Goal: Transaction & Acquisition: Subscribe to service/newsletter

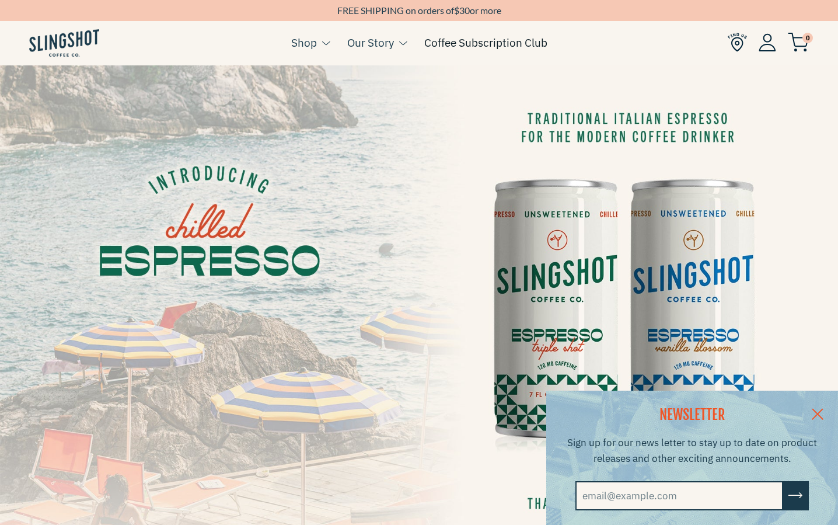
click at [463, 43] on link "Coffee Subscription Club" at bounding box center [485, 43] width 123 height 18
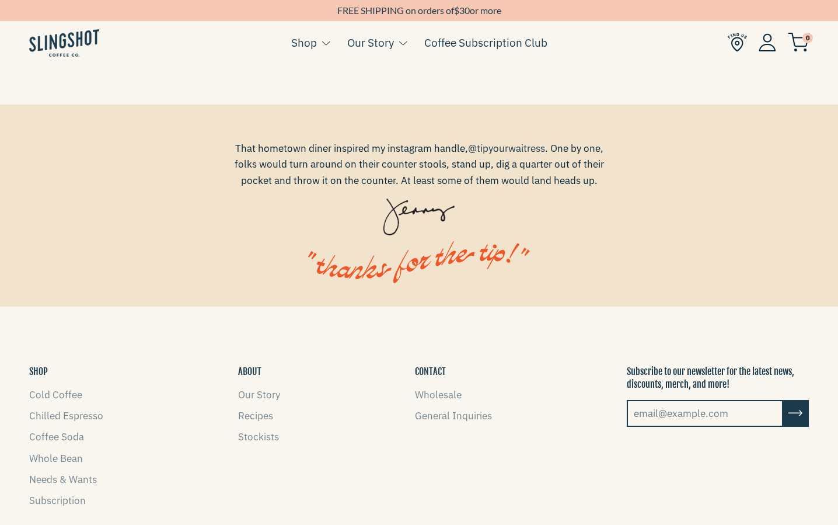
scroll to position [783, 0]
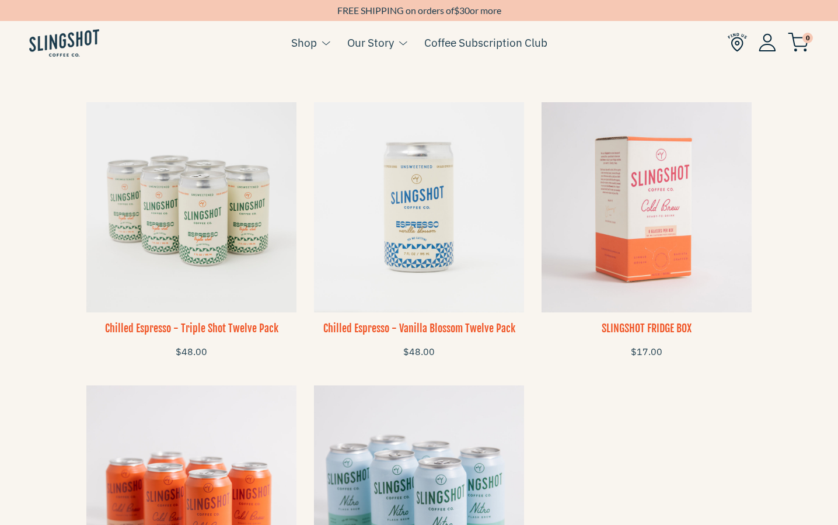
click at [198, 221] on img at bounding box center [191, 207] width 210 height 210
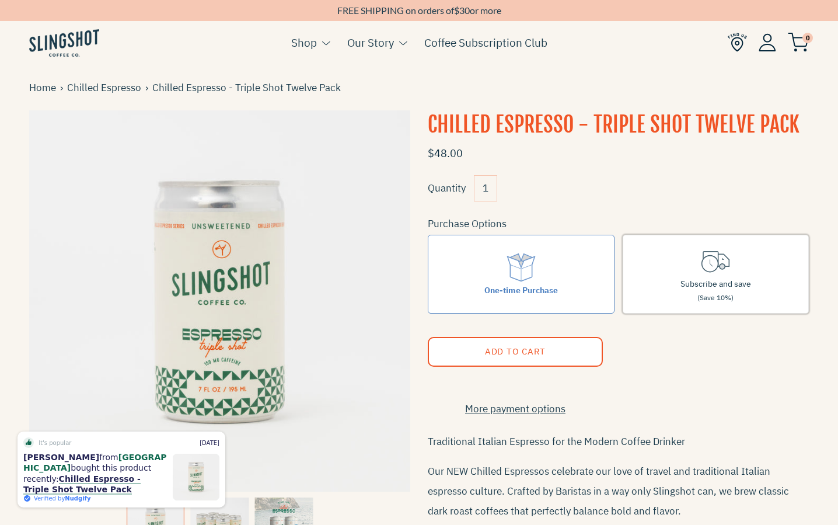
click at [707, 283] on span "Subscribe and save" at bounding box center [716, 283] width 71 height 11
click at [0, 0] on input "Subscribe and save (Save 10%)" at bounding box center [0, 0] width 0 height 0
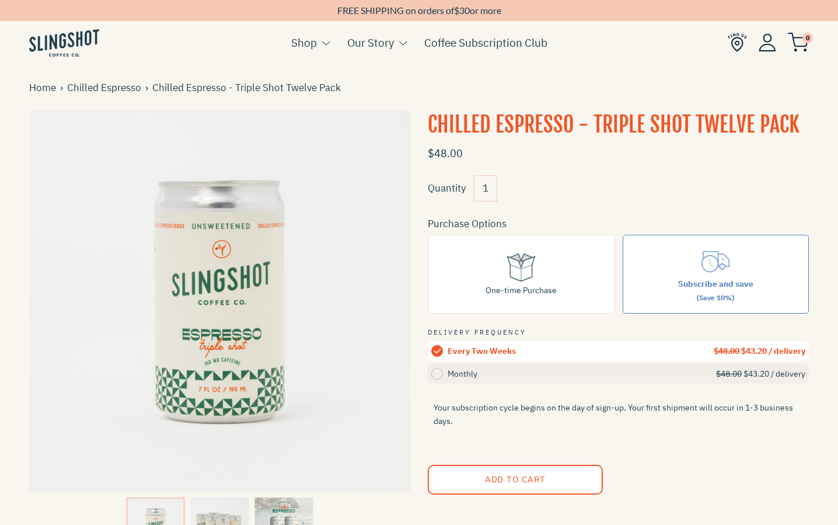
click at [454, 374] on div "Monthly" at bounding box center [582, 373] width 269 height 13
click at [0, 0] on input "Monthly $48.00 $43.20 / delivery" at bounding box center [0, 0] width 0 height 0
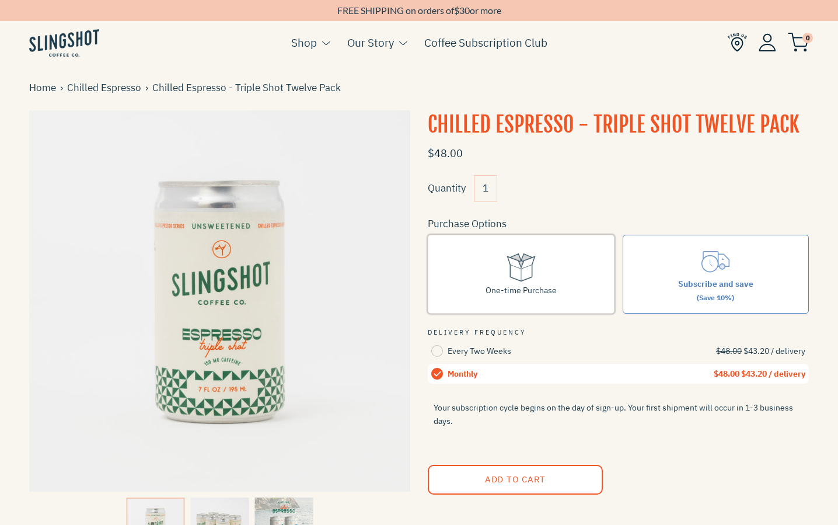
click at [470, 280] on label "One-time Purchase" at bounding box center [521, 274] width 187 height 79
click at [0, 0] on input "One-time Purchase" at bounding box center [0, 0] width 0 height 0
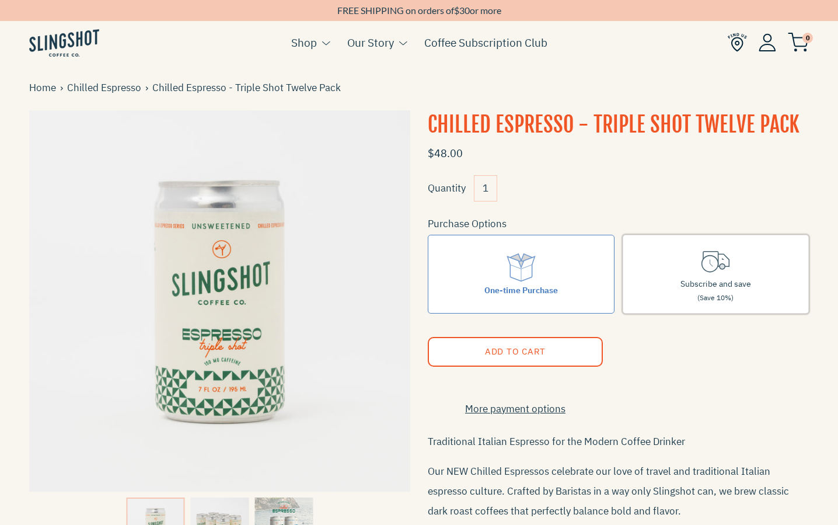
click at [702, 278] on span "Subscribe and save" at bounding box center [716, 283] width 71 height 11
click at [0, 0] on input "Subscribe and save (Save 10%)" at bounding box center [0, 0] width 0 height 0
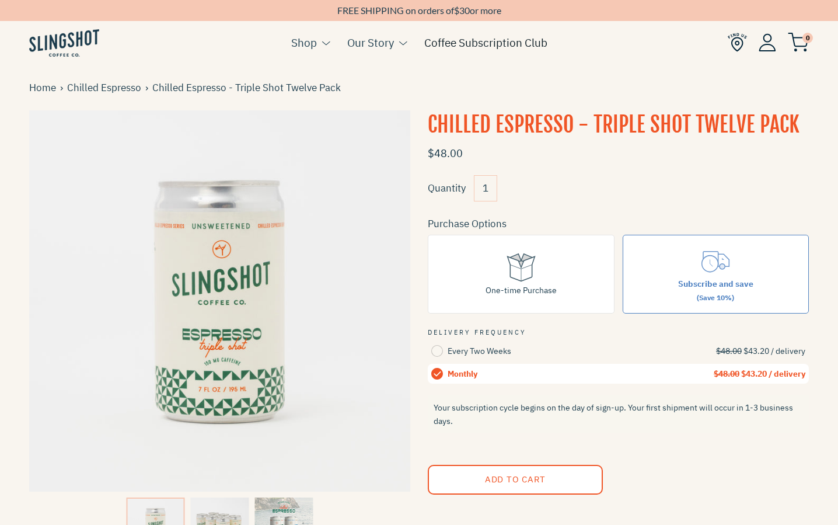
click at [503, 41] on link "Coffee Subscription Club" at bounding box center [485, 43] width 123 height 18
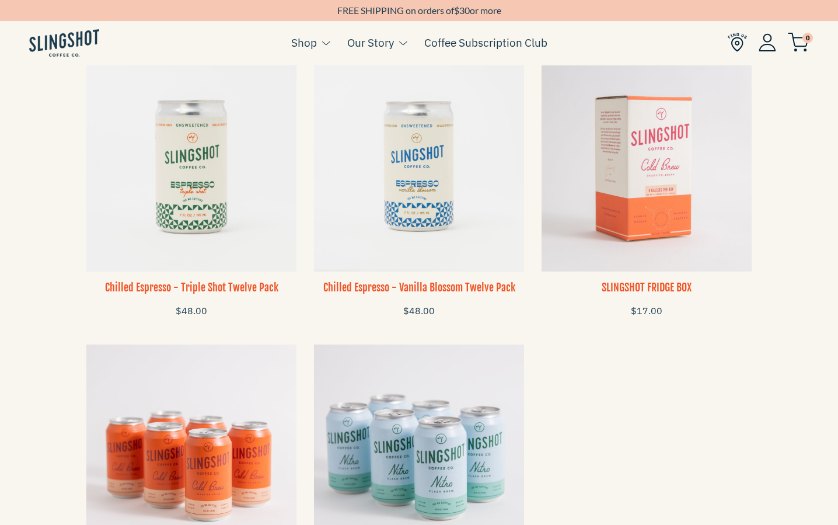
scroll to position [805, 0]
